Goal: Information Seeking & Learning: Learn about a topic

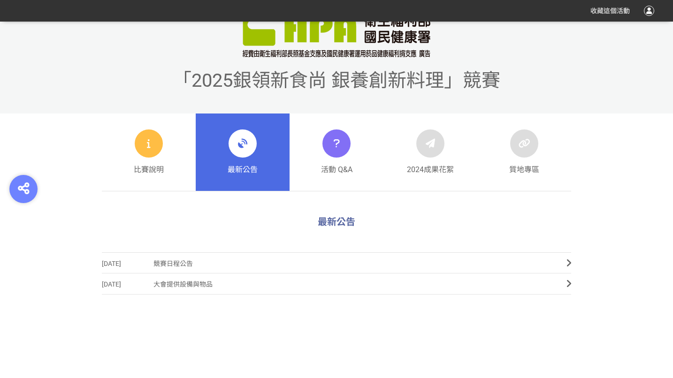
scroll to position [328, 0]
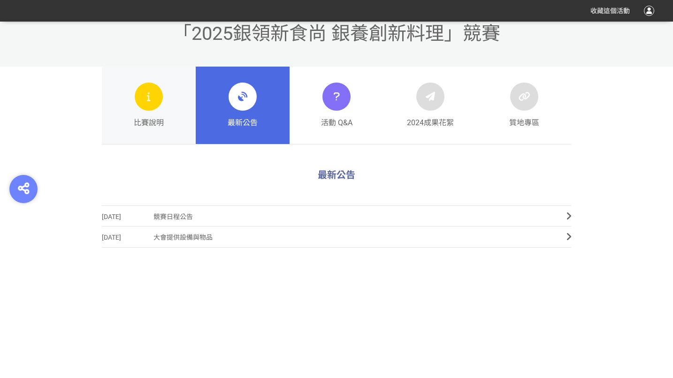
click at [148, 102] on icon at bounding box center [148, 96] width 11 height 17
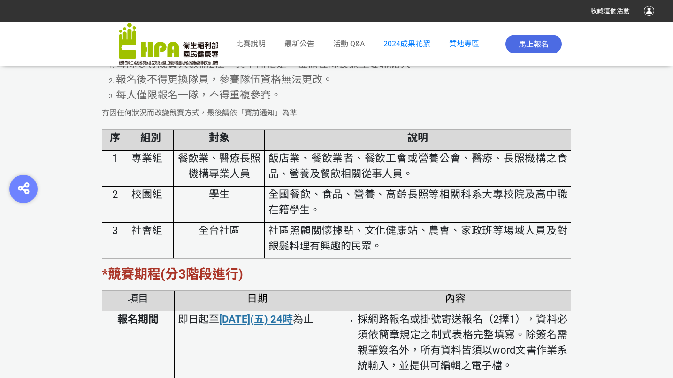
scroll to position [1689, 0]
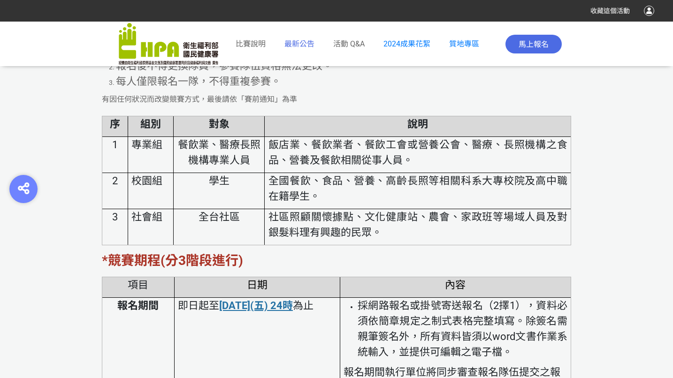
click at [298, 39] on span "最新公告" at bounding box center [299, 43] width 30 height 9
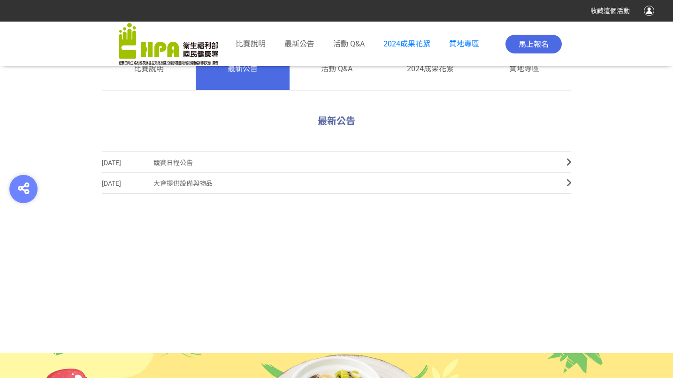
scroll to position [461, 0]
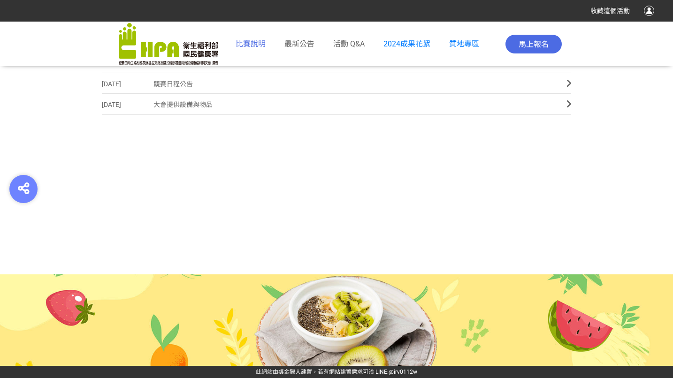
click at [253, 46] on span "比賽說明" at bounding box center [251, 43] width 30 height 9
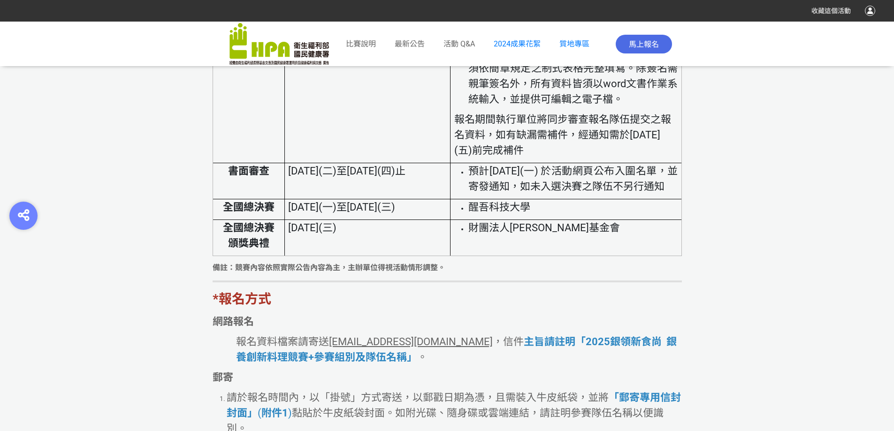
scroll to position [2018, 0]
drag, startPoint x: 420, startPoint y: 219, endPoint x: 332, endPoint y: 218, distance: 87.3
click at [332, 212] on span "[DATE](一)至[DATE](三)" at bounding box center [341, 206] width 107 height 12
drag, startPoint x: 221, startPoint y: 221, endPoint x: 295, endPoint y: 221, distance: 73.2
click at [295, 219] on tr "全國總決賽 [DATE](一)至[DATE](三) 醒吾科技大學" at bounding box center [447, 208] width 469 height 21
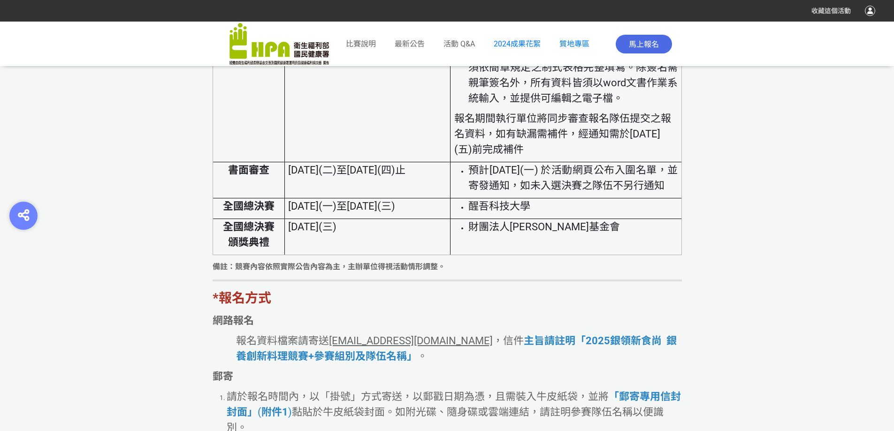
click at [330, 212] on span "[DATE](一)至[DATE](三)" at bounding box center [341, 206] width 107 height 12
drag, startPoint x: 303, startPoint y: 223, endPoint x: 412, endPoint y: 223, distance: 109.8
click at [395, 212] on span "[DATE](一)至[DATE](三)" at bounding box center [341, 206] width 107 height 12
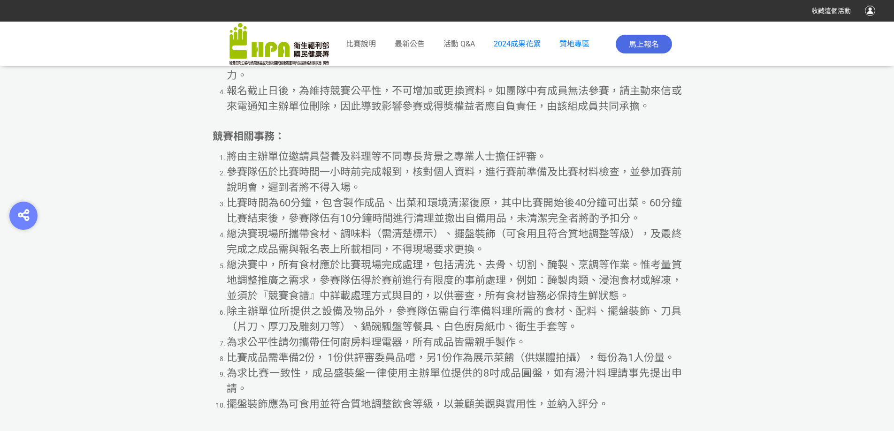
scroll to position [4646, 0]
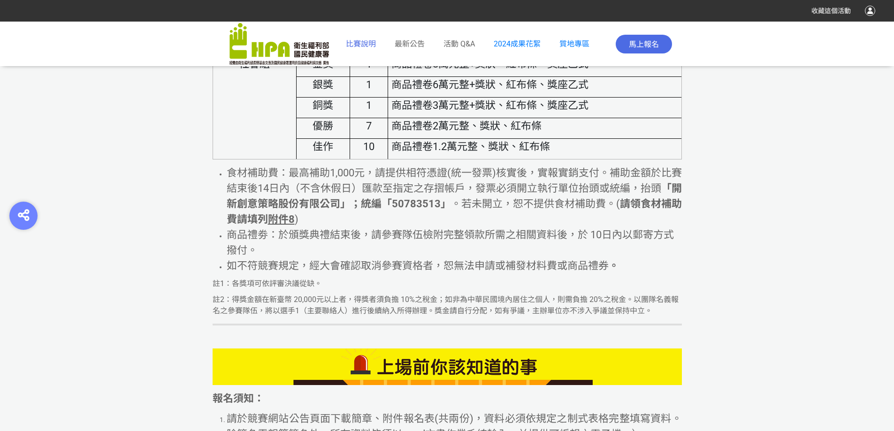
click at [359, 45] on span "比賽說明" at bounding box center [361, 43] width 30 height 9
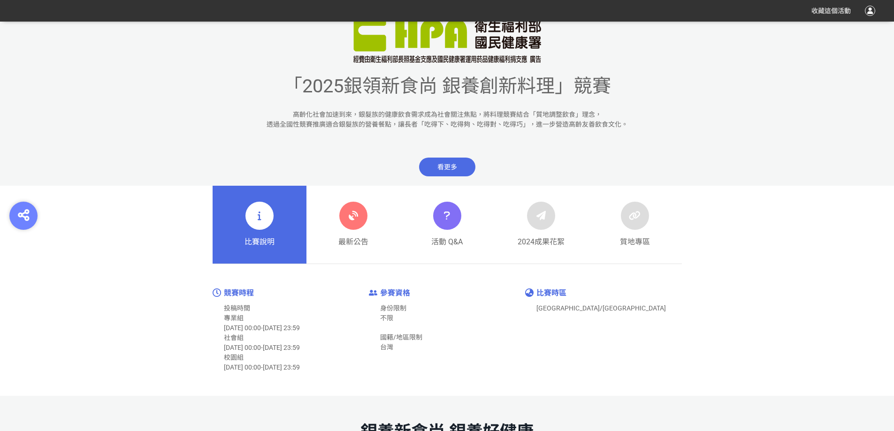
scroll to position [469, 0]
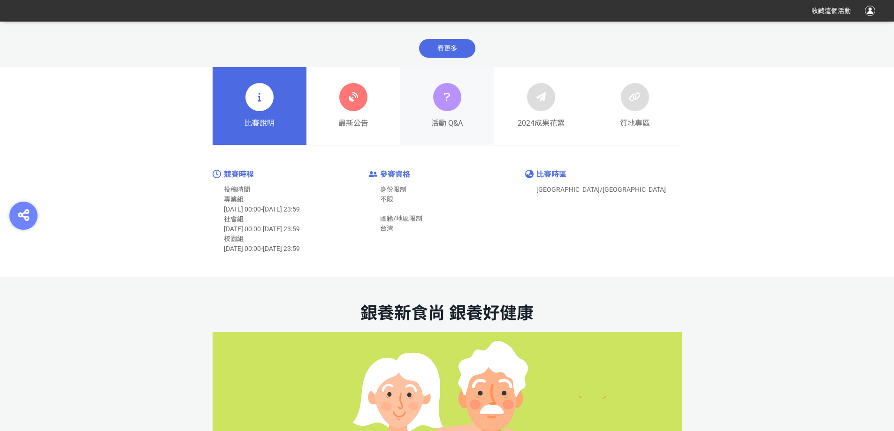
click at [450, 113] on div "活動 Q&A" at bounding box center [446, 106] width 31 height 46
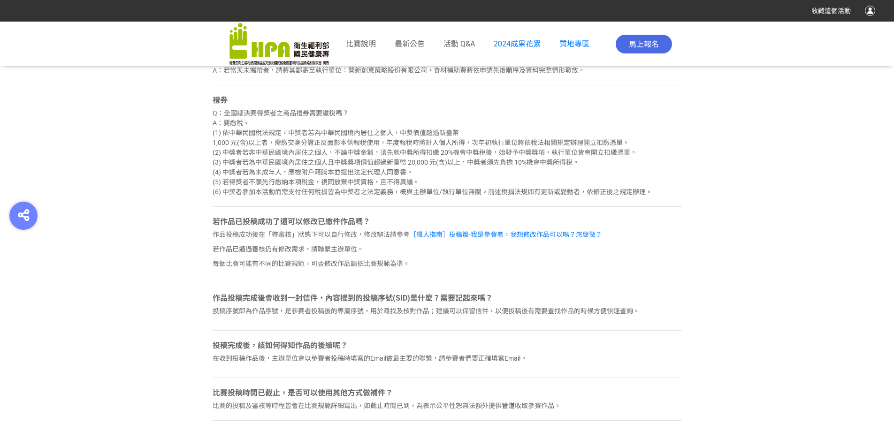
scroll to position [1173, 0]
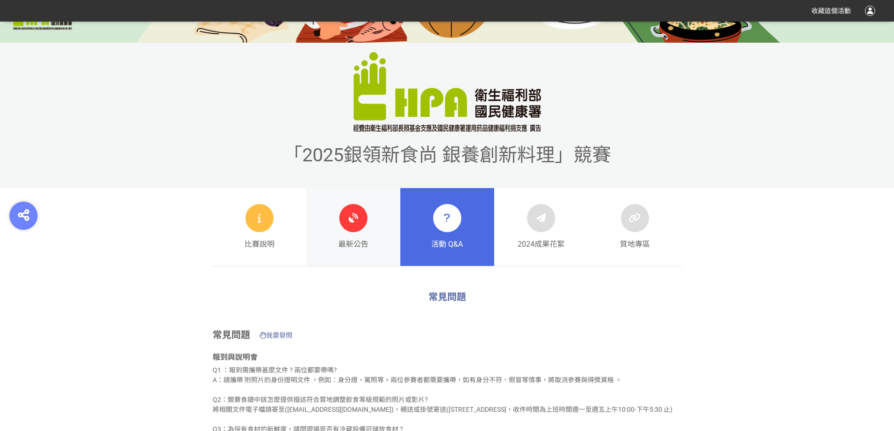
click at [364, 245] on span "最新公告" at bounding box center [353, 244] width 30 height 11
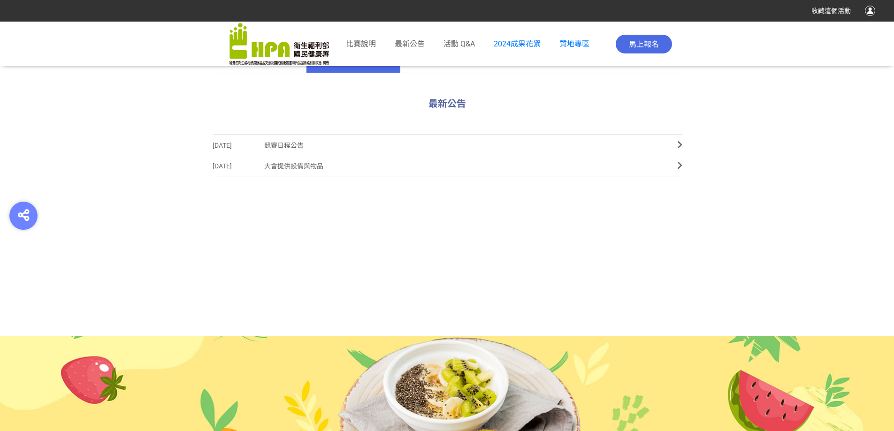
scroll to position [513, 0]
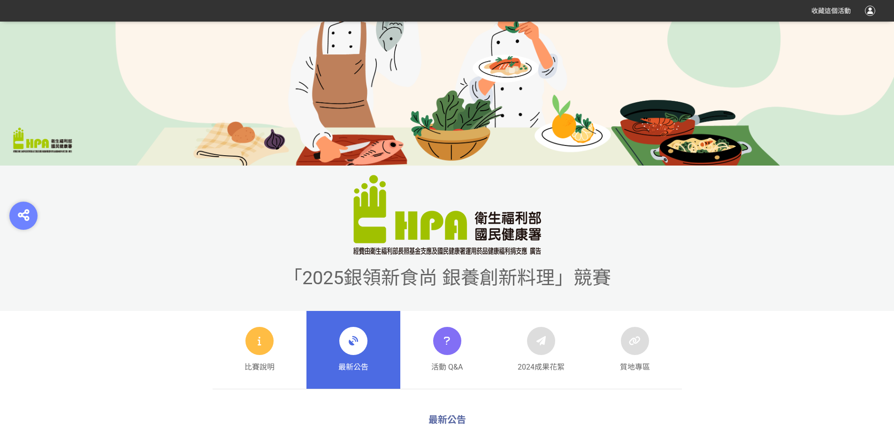
scroll to position [328, 0]
